Goal: Contribute content

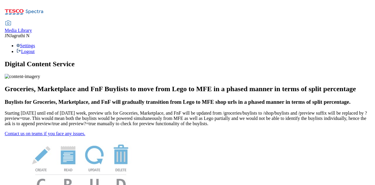
scroll to position [117, 0]
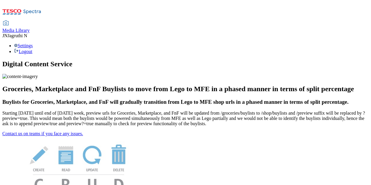
click at [30, 28] on span "Media Library" at bounding box center [15, 30] width 27 height 5
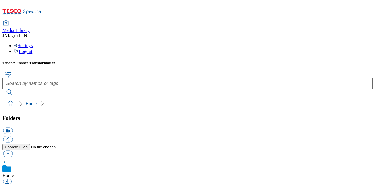
click at [13, 150] on button "button" at bounding box center [8, 153] width 10 height 7
type input "C:\fakepath\905060046.png"
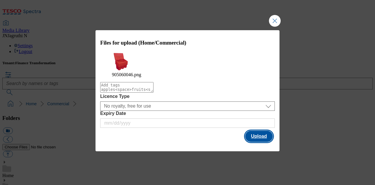
click at [261, 135] on button "Upload" at bounding box center [259, 136] width 28 height 11
